Goal: Find specific page/section: Find specific page/section

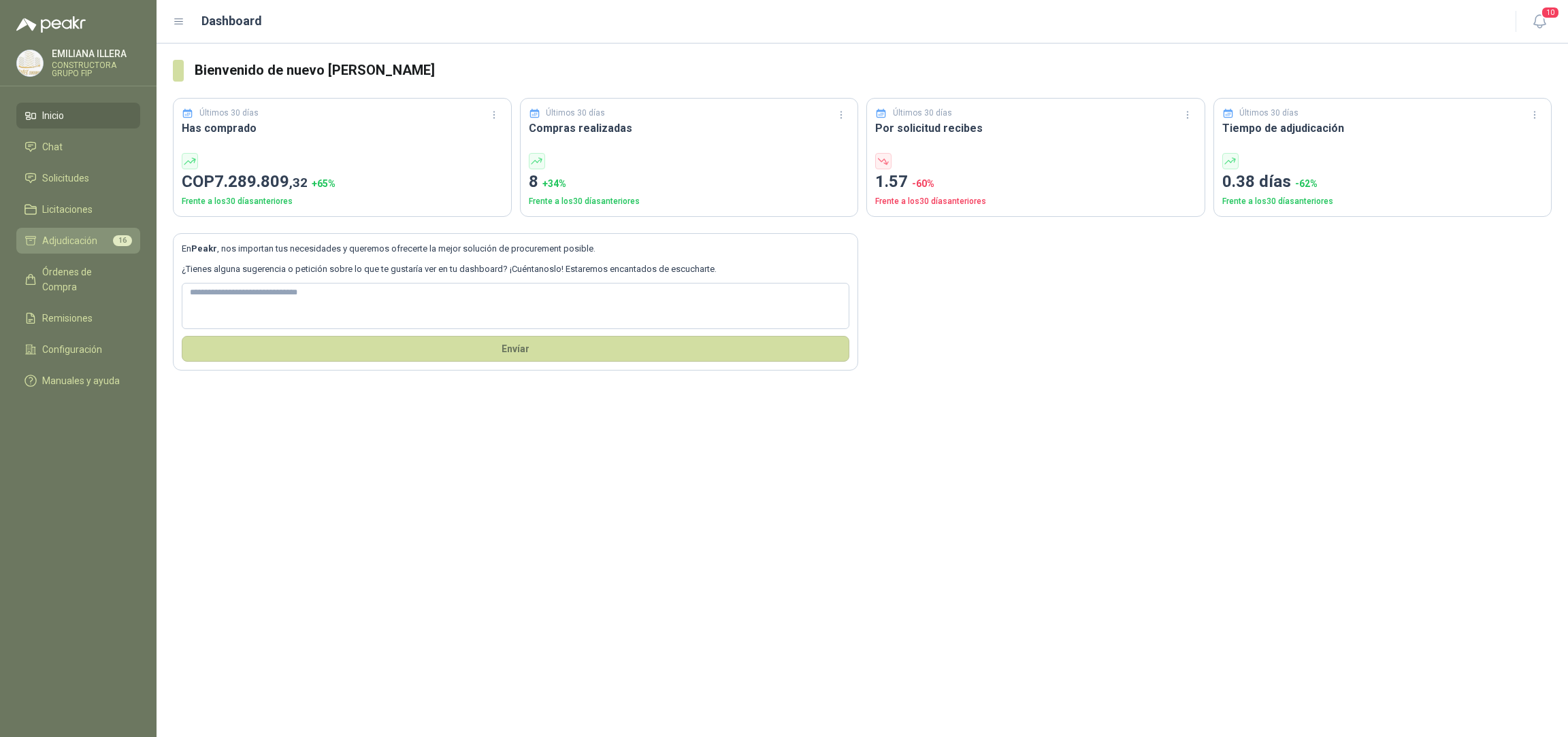
click at [88, 233] on span "Adjudicación" at bounding box center [70, 240] width 55 height 15
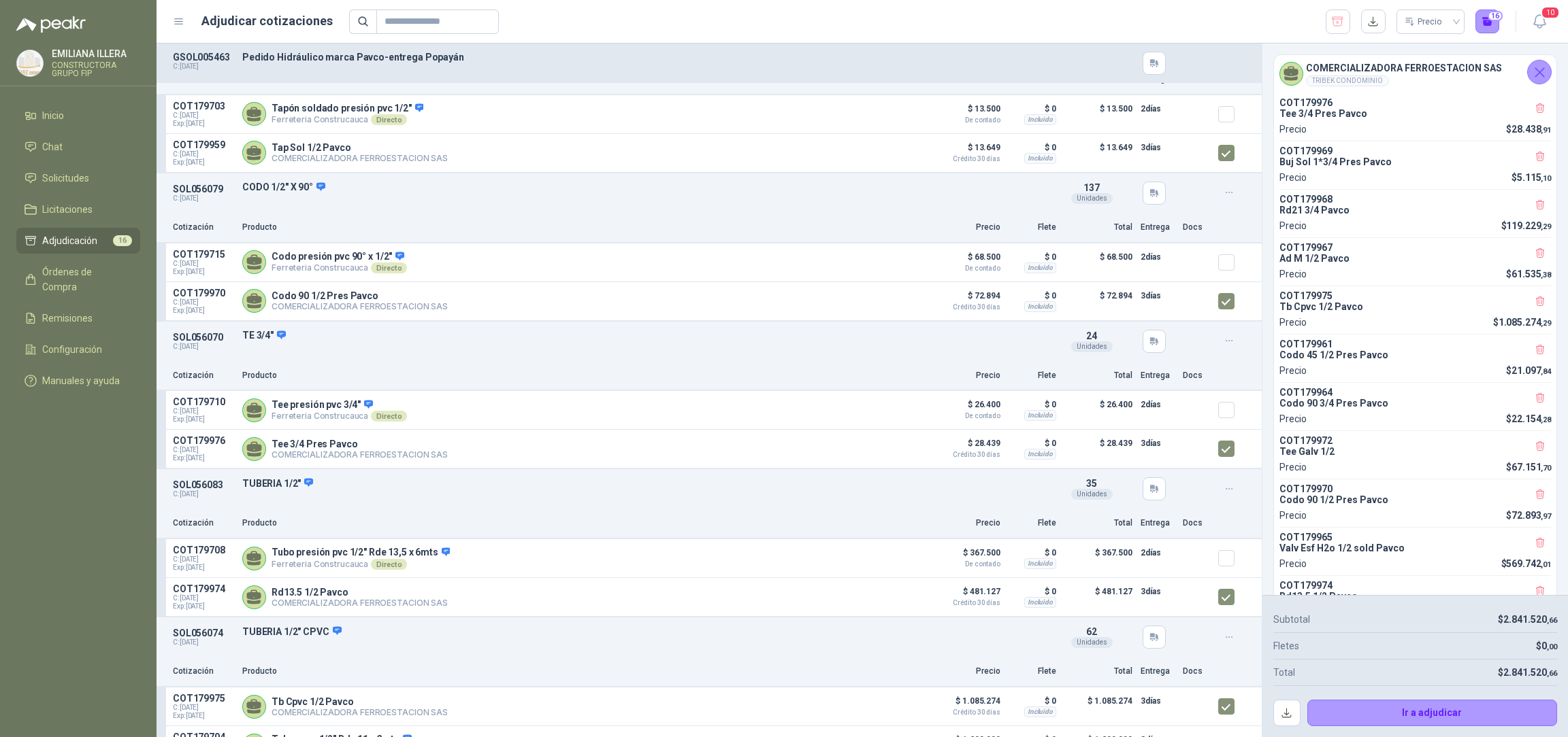
scroll to position [1683, 0]
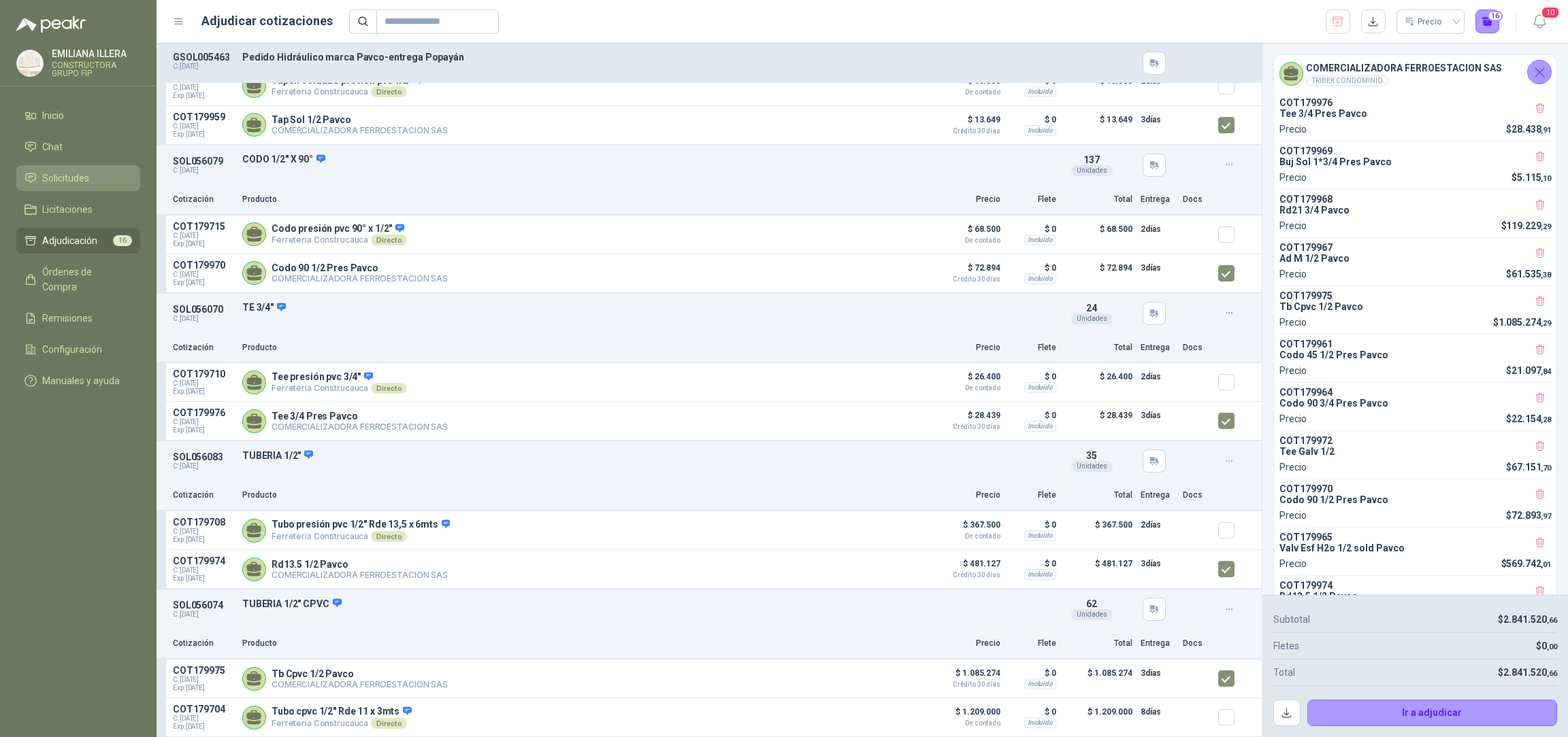
click at [83, 179] on span "Solicitudes" at bounding box center [65, 178] width 47 height 15
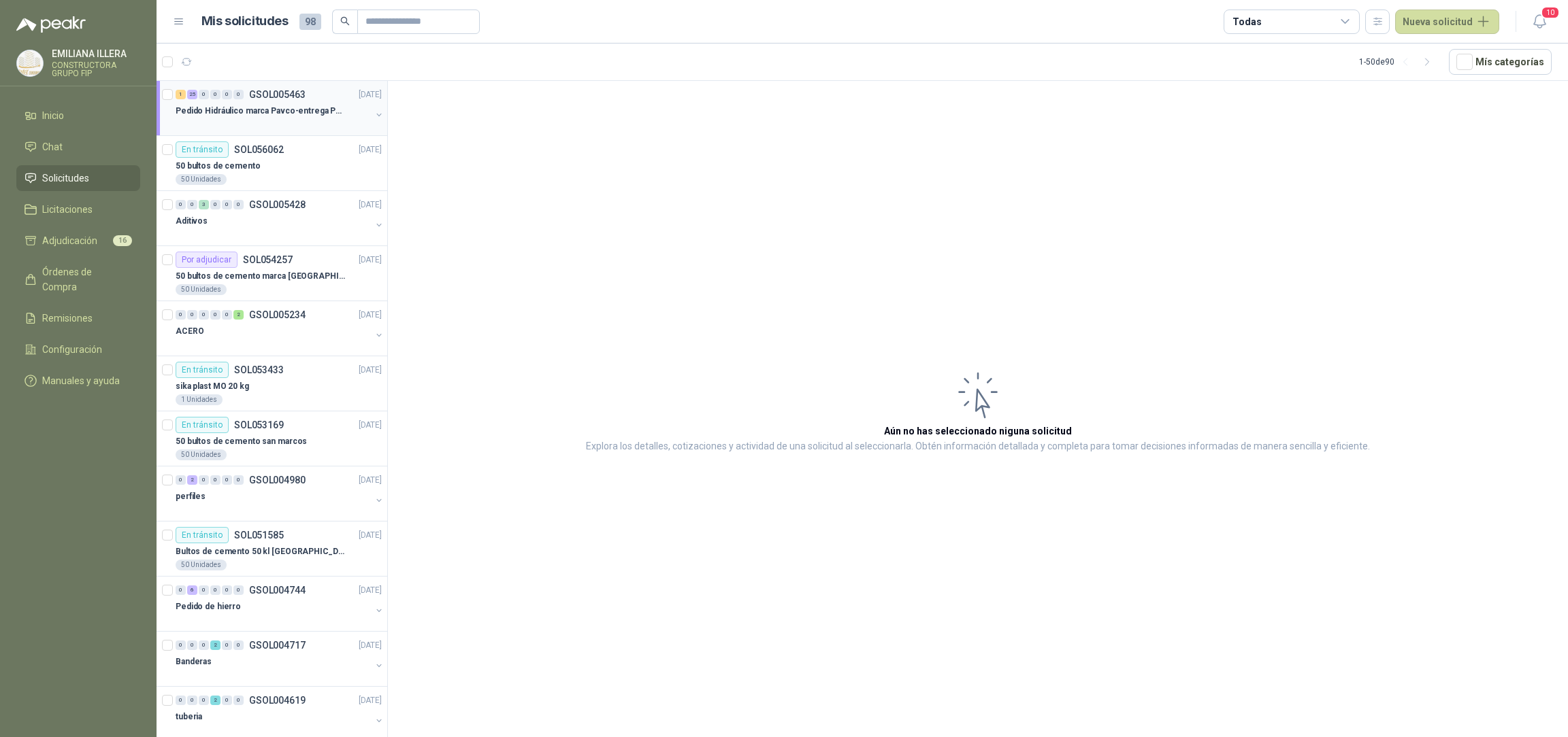
click at [239, 123] on div at bounding box center [273, 124] width 196 height 11
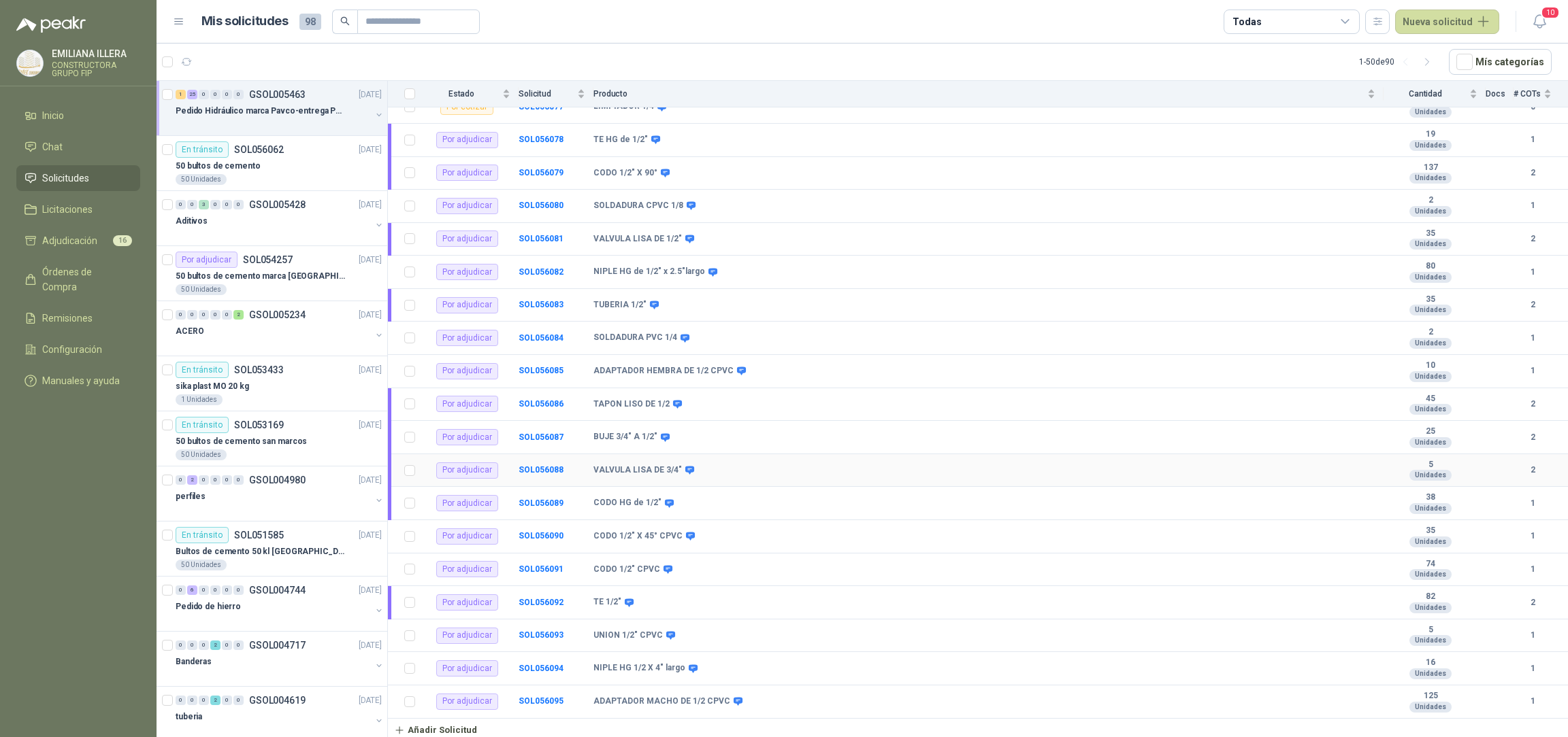
scroll to position [2, 0]
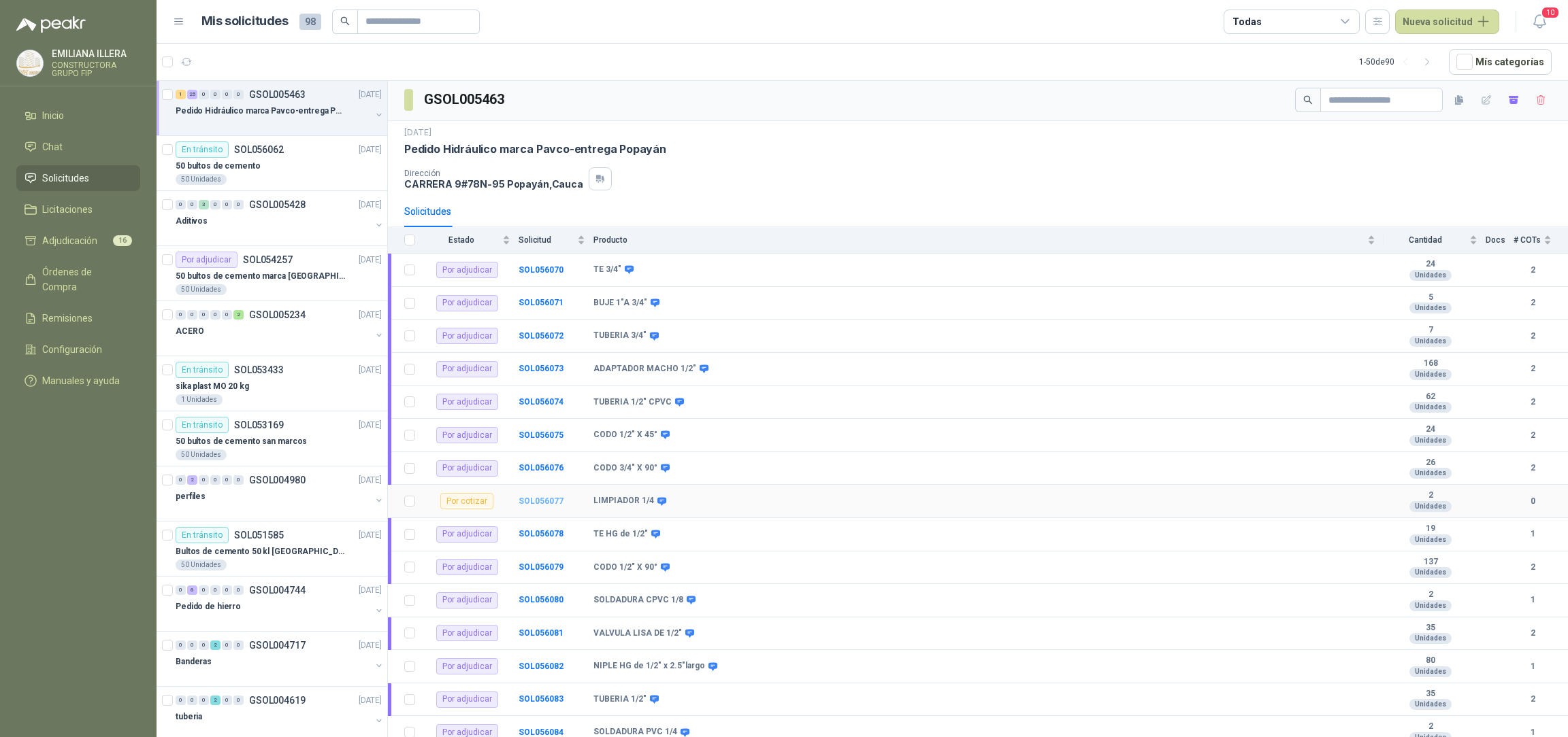
click at [531, 506] on b "SOL056077" at bounding box center [541, 501] width 45 height 10
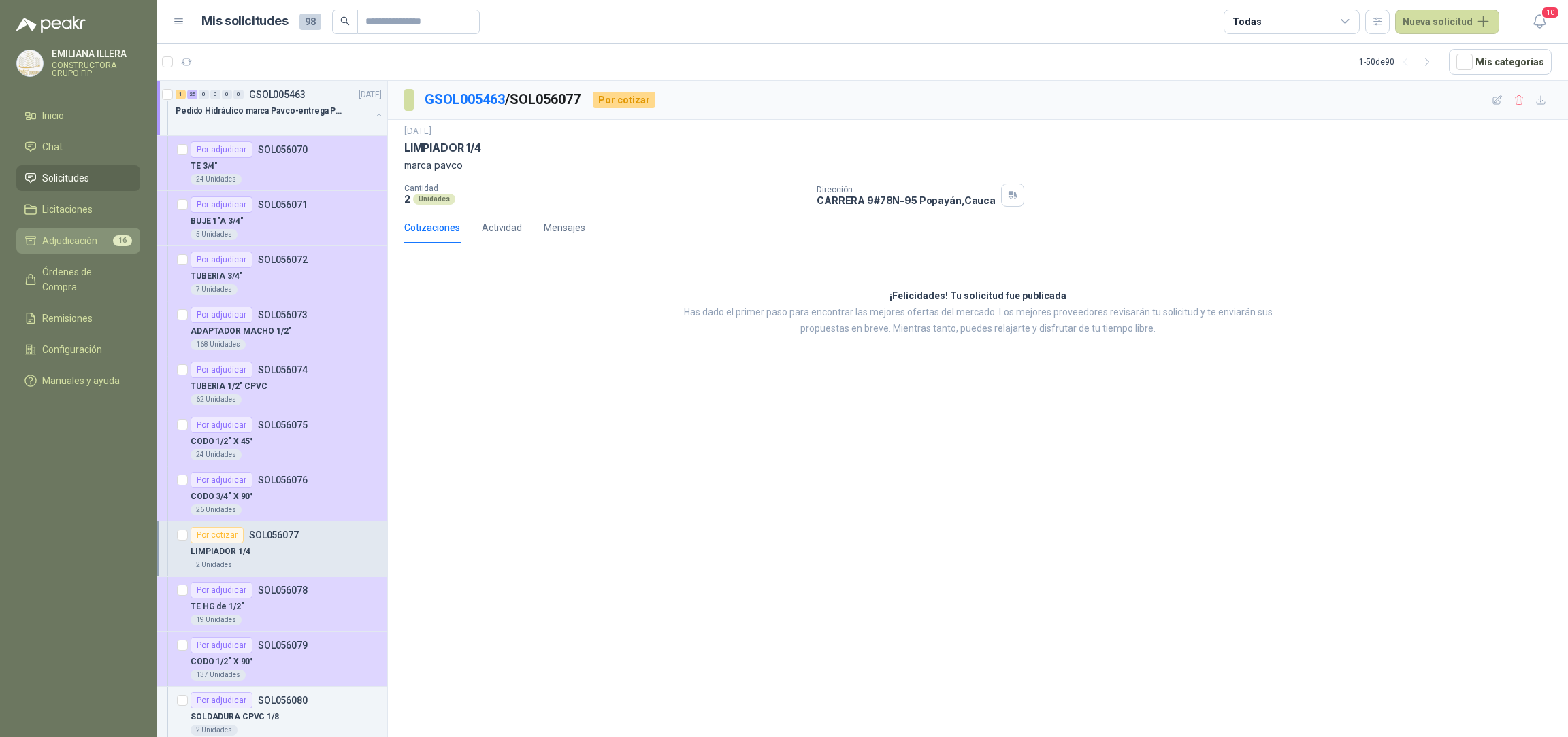
click at [93, 248] on link "Adjudicación 16" at bounding box center [78, 241] width 124 height 26
